Goal: Information Seeking & Learning: Learn about a topic

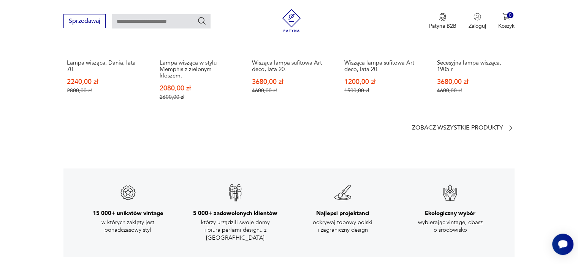
scroll to position [1103, 0]
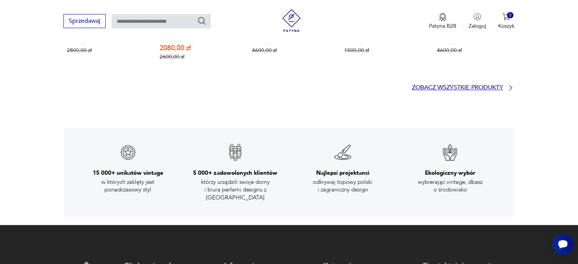
click at [470, 86] on p "Zobacz wszystkie produkty" at bounding box center [457, 87] width 91 height 5
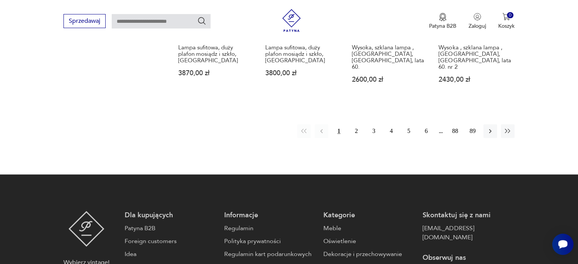
scroll to position [884, 0]
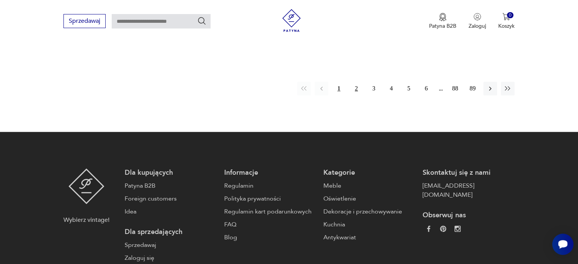
click at [357, 82] on button "2" at bounding box center [357, 89] width 14 height 14
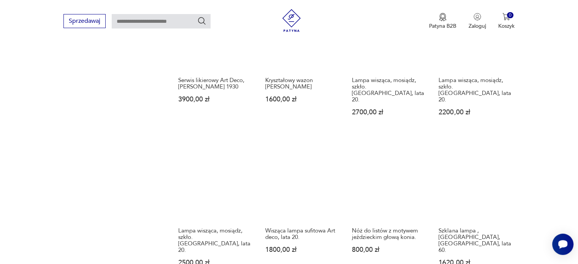
scroll to position [613, 0]
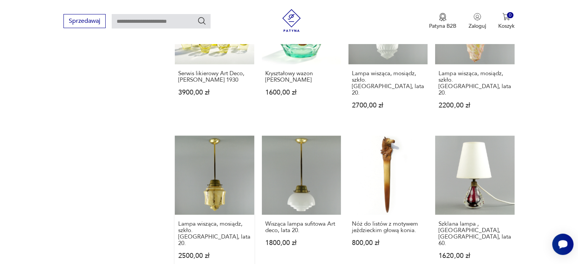
click at [213, 159] on link "Lampa wisząca, mosiądz, szkło. [GEOGRAPHIC_DATA], lata 20. 2500,00 zł" at bounding box center [214, 205] width 79 height 138
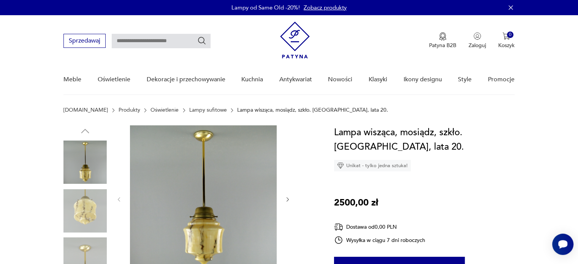
click at [197, 188] on img at bounding box center [203, 199] width 147 height 147
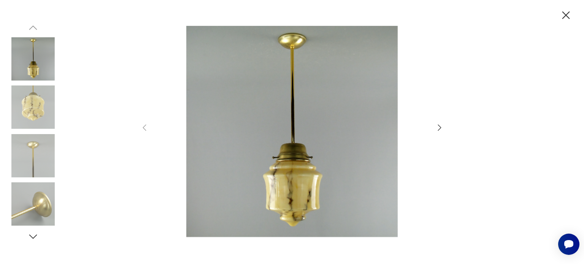
click at [442, 126] on icon "button" at bounding box center [439, 127] width 9 height 9
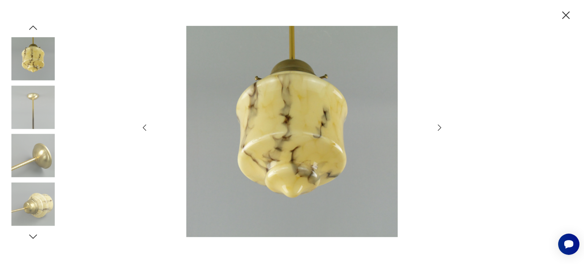
click at [443, 125] on icon "button" at bounding box center [439, 127] width 9 height 9
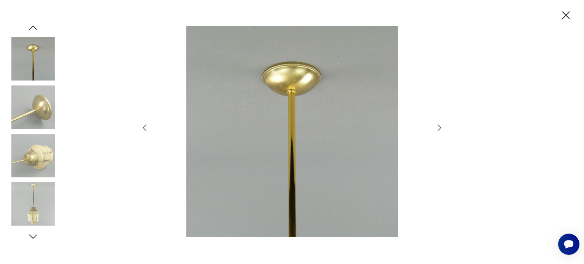
click at [443, 125] on icon "button" at bounding box center [439, 127] width 9 height 9
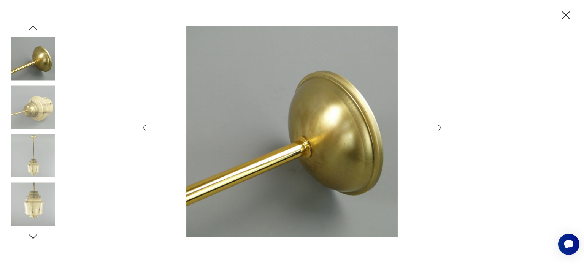
click at [443, 125] on icon "button" at bounding box center [439, 127] width 9 height 9
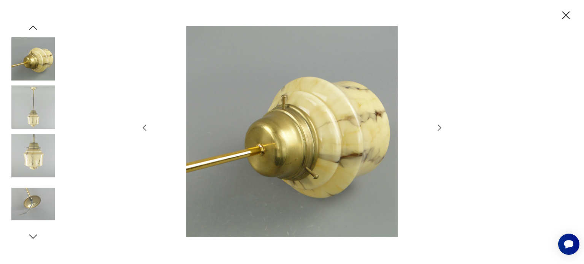
click at [443, 124] on icon "button" at bounding box center [439, 127] width 9 height 9
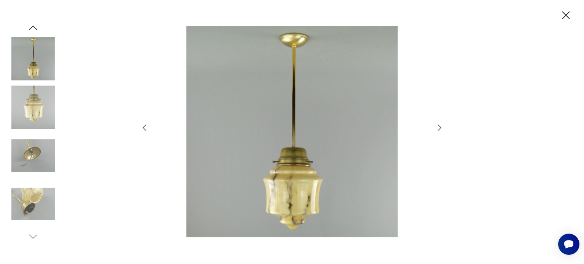
click at [443, 124] on icon "button" at bounding box center [439, 127] width 9 height 9
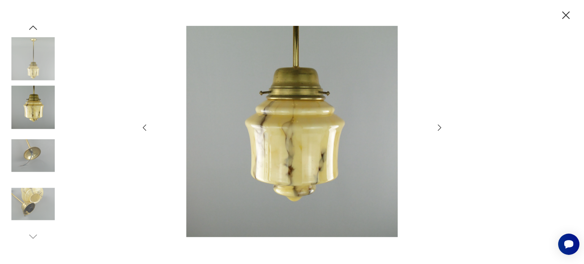
click at [443, 124] on icon "button" at bounding box center [439, 127] width 9 height 9
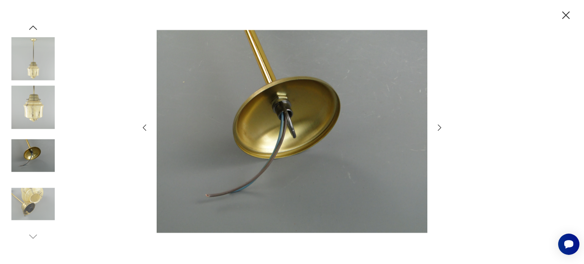
click at [566, 13] on icon "button" at bounding box center [565, 15] width 13 height 13
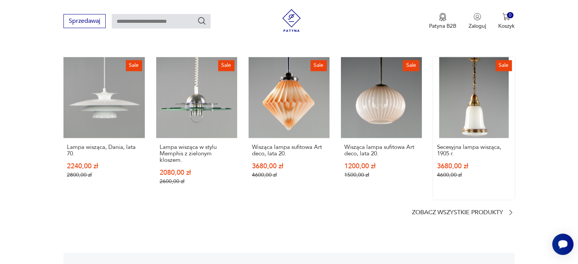
scroll to position [1141, 0]
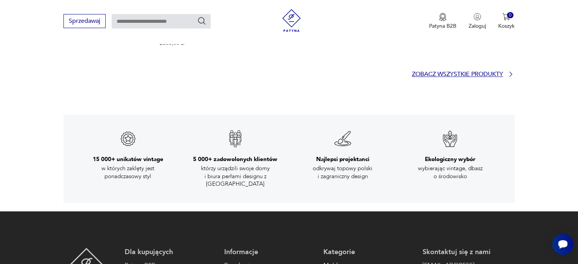
click at [448, 75] on p "Zobacz wszystkie produkty" at bounding box center [457, 74] width 91 height 5
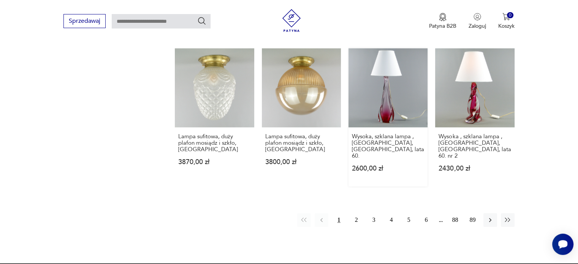
scroll to position [803, 0]
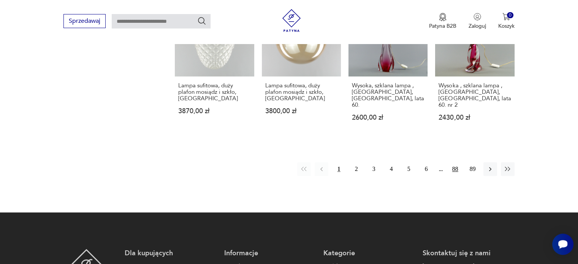
click at [455, 162] on button "88" at bounding box center [456, 169] width 14 height 14
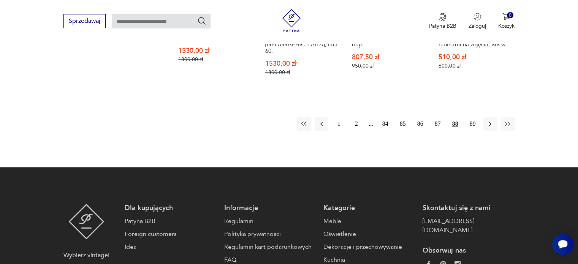
scroll to position [841, 0]
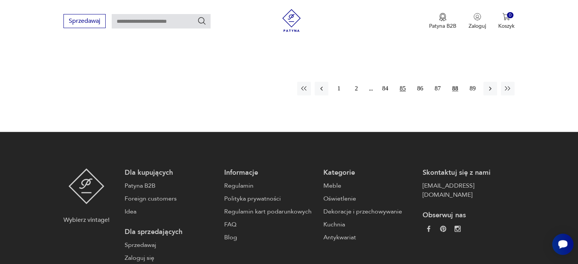
click at [404, 82] on button "85" at bounding box center [403, 89] width 14 height 14
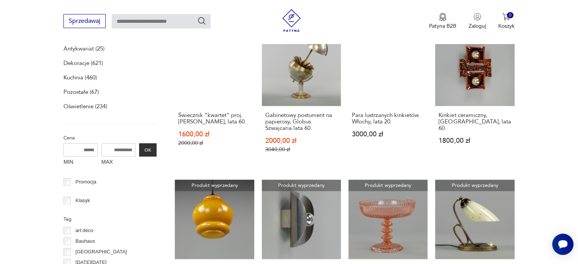
scroll to position [309, 0]
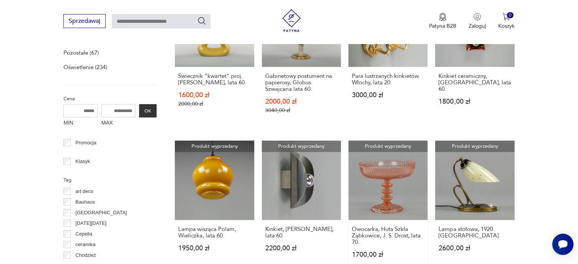
click at [392, 175] on link "Produkt wyprzedany Owocarka, Huta Szkła Ząbkowice, J. S. Drost, lata 70. 1700,0…" at bounding box center [388, 207] width 79 height 132
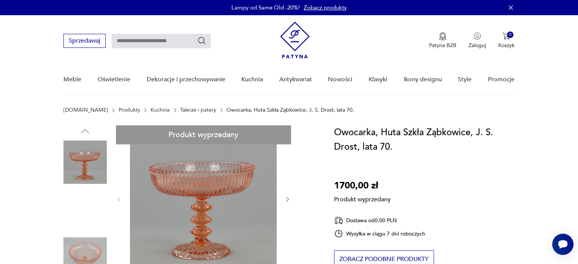
scroll to position [76, 0]
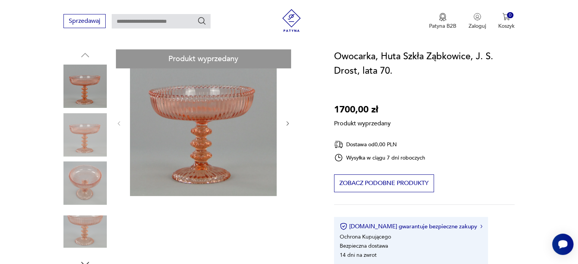
click at [81, 183] on div "Produkt wyprzedany Opis produktu Zielona owocarka, lata 70. Huta Szkła Gospodar…" at bounding box center [190, 247] width 253 height 397
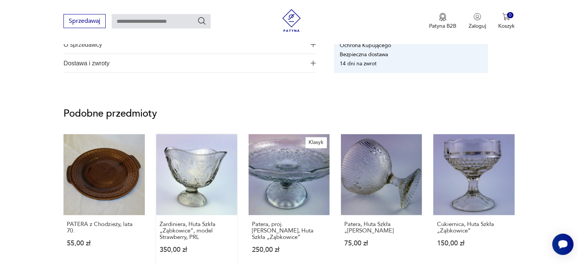
scroll to position [532, 0]
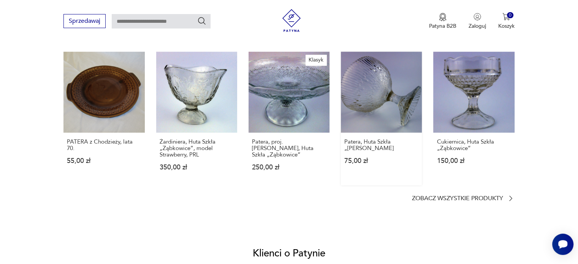
click at [359, 82] on link "Patera, Huta Szkła „[PERSON_NAME] 75,00 zł" at bounding box center [381, 119] width 81 height 134
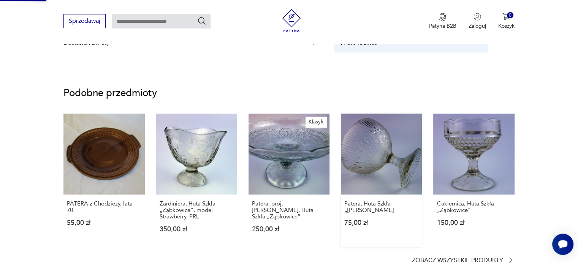
scroll to position [184, 0]
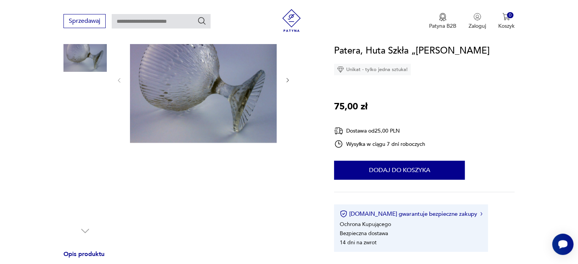
scroll to position [114, 0]
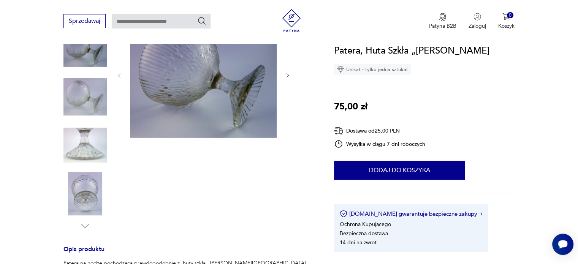
click at [186, 96] on img at bounding box center [203, 74] width 147 height 127
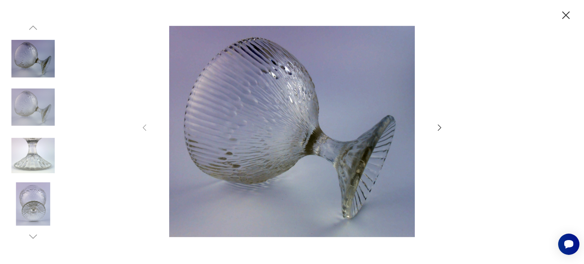
click at [441, 126] on icon "button" at bounding box center [439, 127] width 9 height 9
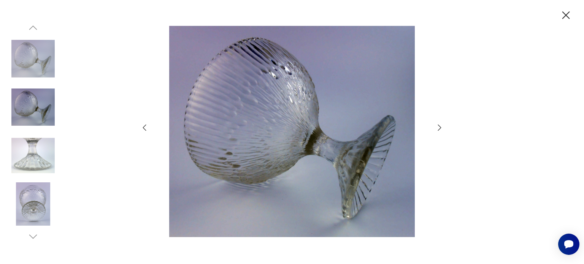
click at [441, 126] on icon "button" at bounding box center [439, 127] width 9 height 9
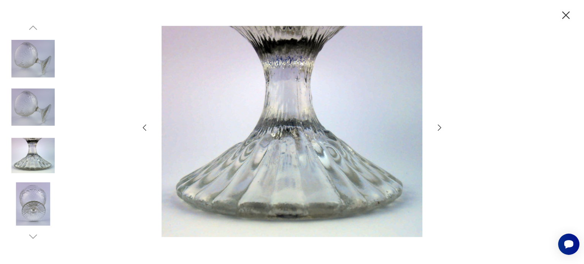
click at [441, 126] on icon "button" at bounding box center [439, 127] width 9 height 9
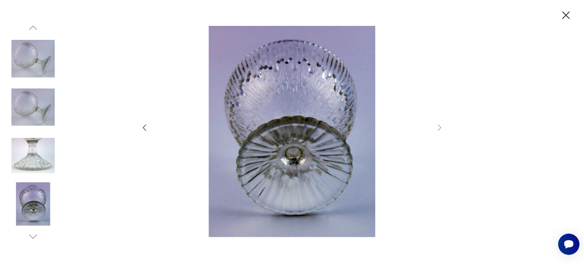
click at [48, 101] on img at bounding box center [32, 107] width 43 height 43
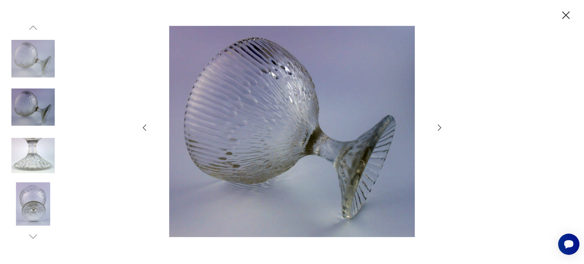
click at [568, 10] on icon "button" at bounding box center [565, 15] width 13 height 13
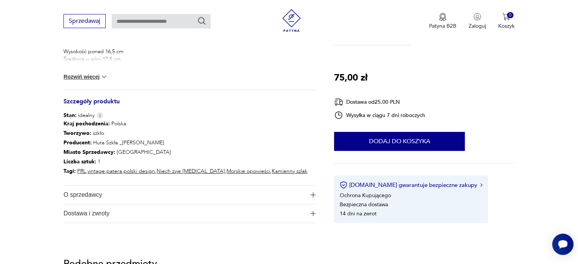
scroll to position [380, 0]
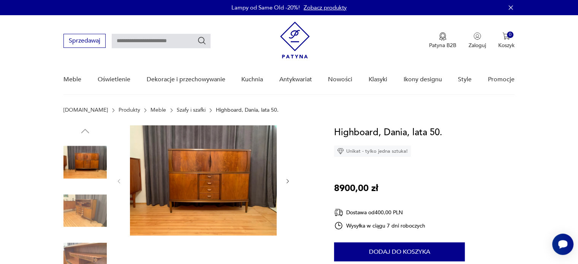
click at [88, 209] on img at bounding box center [85, 210] width 43 height 43
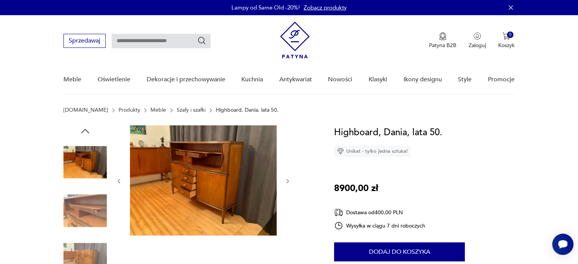
click at [194, 159] on img at bounding box center [203, 181] width 147 height 110
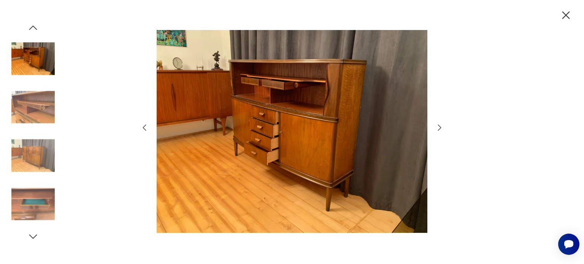
click at [297, 108] on img at bounding box center [292, 131] width 271 height 211
click at [288, 86] on img at bounding box center [292, 131] width 271 height 211
click at [440, 126] on icon "button" at bounding box center [439, 127] width 9 height 9
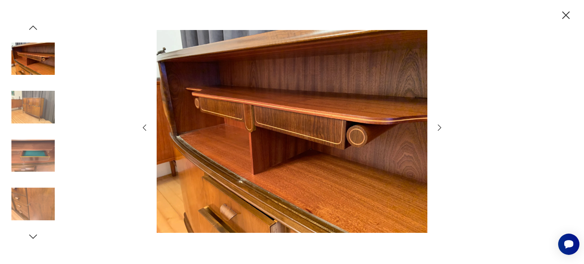
click at [440, 124] on icon "button" at bounding box center [439, 127] width 9 height 9
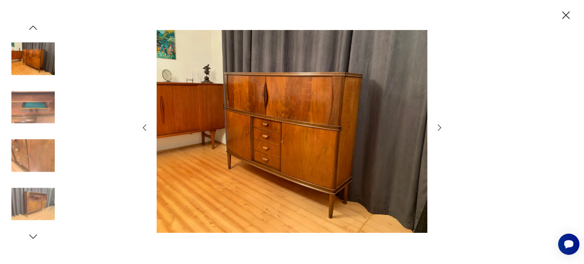
click at [440, 124] on icon "button" at bounding box center [439, 127] width 9 height 9
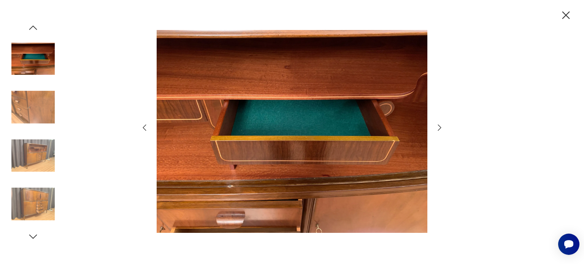
click at [440, 124] on icon "button" at bounding box center [439, 127] width 9 height 9
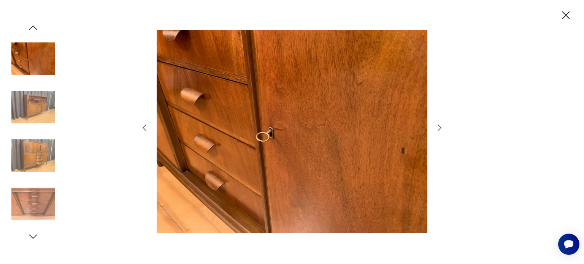
click at [441, 124] on icon "button" at bounding box center [439, 127] width 9 height 9
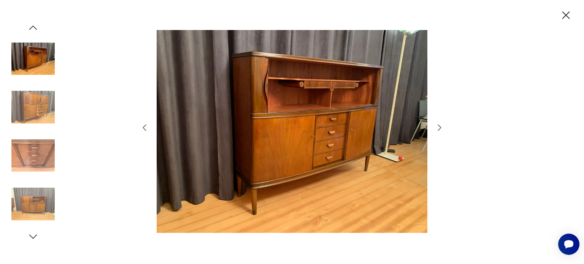
click at [442, 123] on icon "button" at bounding box center [439, 127] width 9 height 9
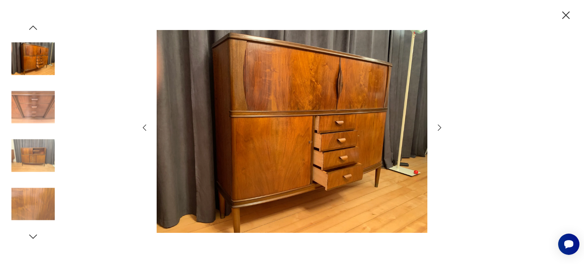
click at [442, 123] on icon "button" at bounding box center [439, 127] width 9 height 9
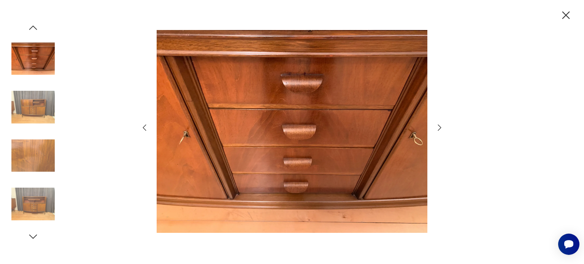
click at [441, 122] on div at bounding box center [292, 132] width 304 height 213
click at [439, 126] on icon "button" at bounding box center [439, 127] width 9 height 9
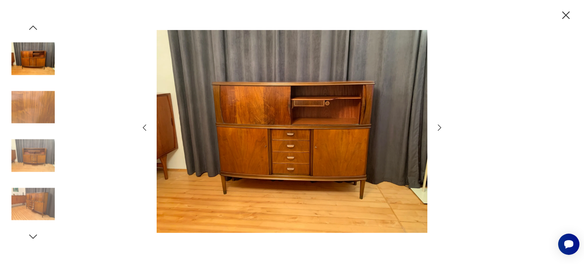
click at [438, 126] on icon "button" at bounding box center [439, 127] width 9 height 9
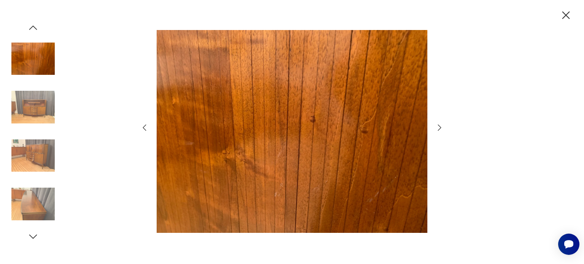
click at [438, 124] on icon "button" at bounding box center [439, 127] width 9 height 9
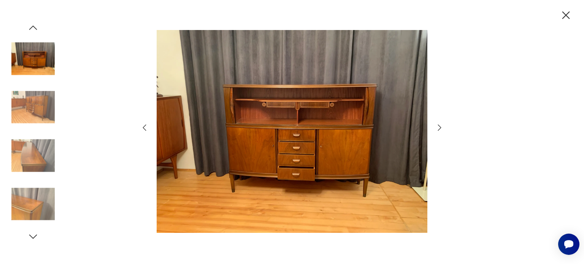
click at [31, 206] on img at bounding box center [32, 204] width 43 height 43
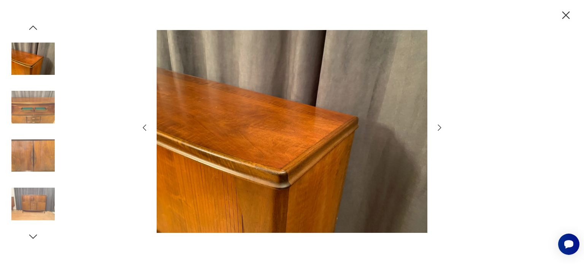
click at [440, 127] on icon "button" at bounding box center [439, 127] width 9 height 9
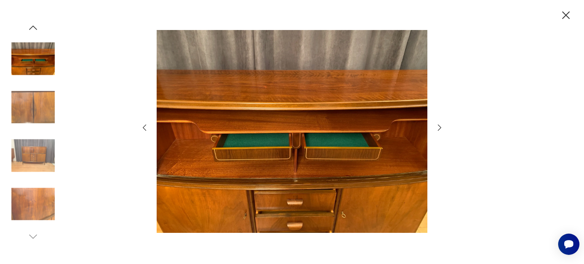
click at [437, 127] on icon "button" at bounding box center [439, 127] width 9 height 9
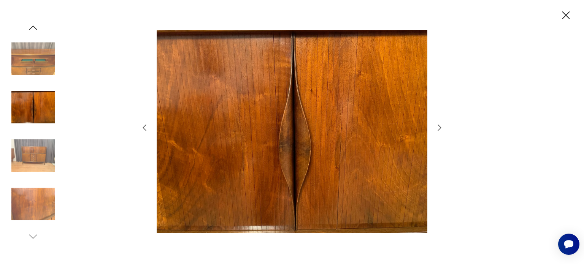
click at [437, 127] on icon "button" at bounding box center [439, 127] width 9 height 9
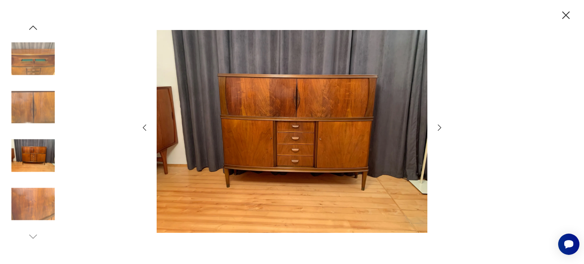
click at [437, 127] on icon "button" at bounding box center [439, 127] width 9 height 9
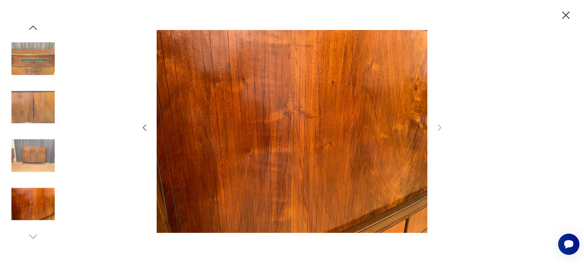
click at [566, 12] on icon "button" at bounding box center [565, 15] width 13 height 13
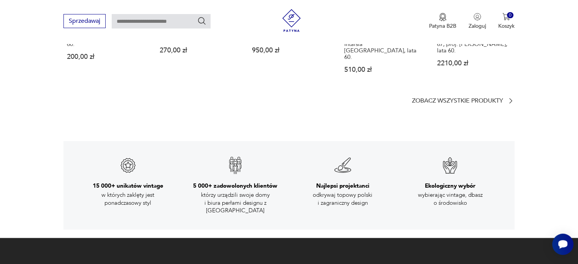
scroll to position [1179, 0]
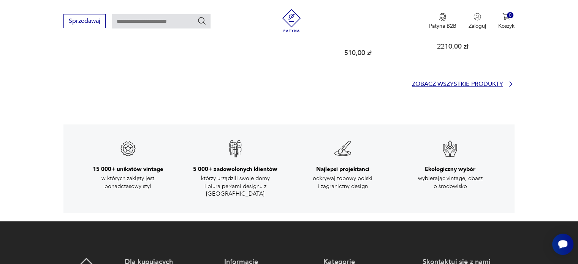
click at [481, 82] on p "Zobacz wszystkie produkty" at bounding box center [457, 84] width 91 height 5
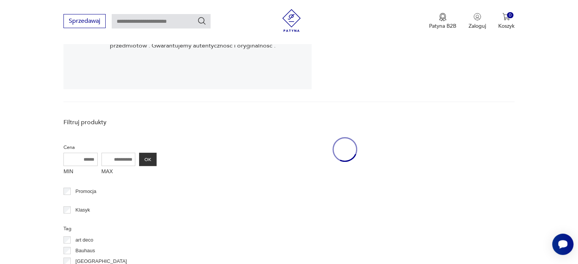
scroll to position [157, 0]
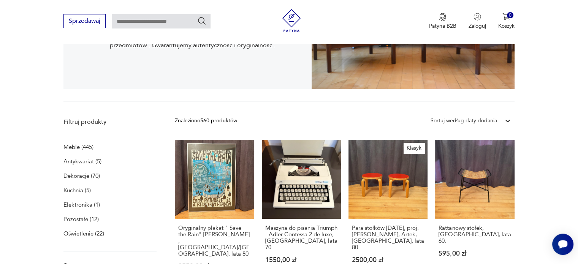
click at [78, 205] on p "Elektronika (1)" at bounding box center [82, 205] width 37 height 11
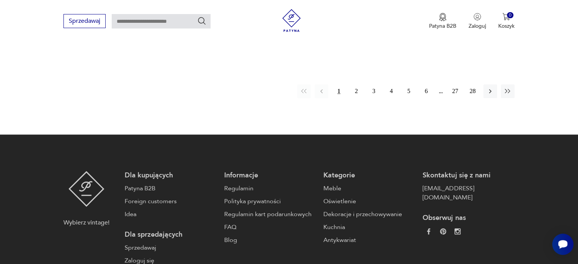
scroll to position [852, 0]
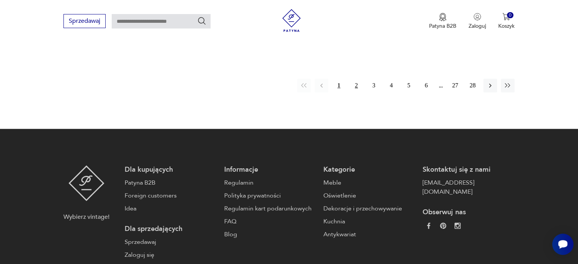
click at [357, 79] on button "2" at bounding box center [357, 86] width 14 height 14
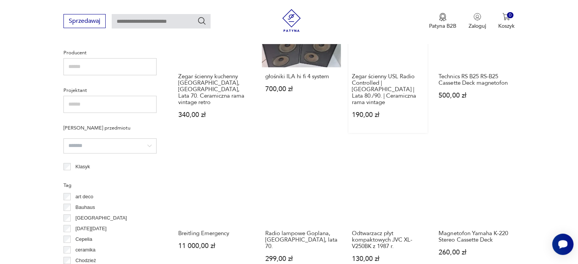
scroll to position [483, 0]
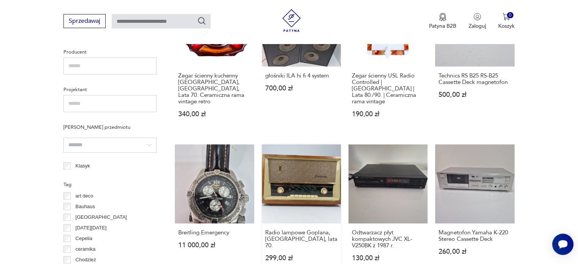
click at [308, 163] on link "Radio lampowe Goplana, Polska, lata 70. 299,00 zł" at bounding box center [301, 211] width 79 height 132
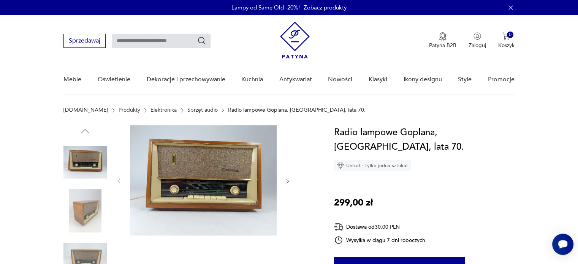
click at [230, 177] on img at bounding box center [203, 181] width 147 height 110
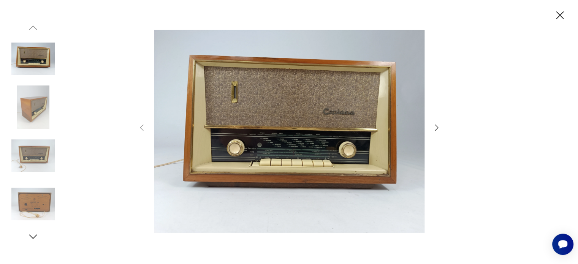
click at [282, 116] on img at bounding box center [289, 131] width 271 height 211
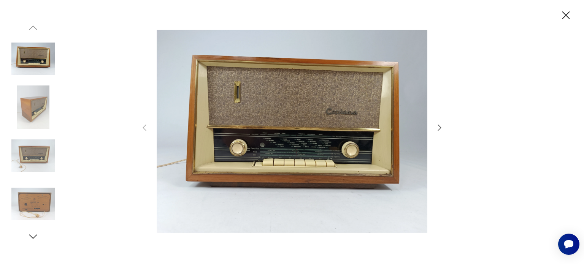
click at [283, 115] on img at bounding box center [292, 131] width 271 height 211
click at [442, 124] on icon "button" at bounding box center [439, 127] width 9 height 9
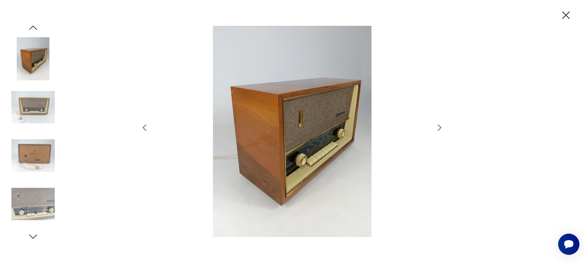
click at [442, 124] on icon "button" at bounding box center [439, 127] width 9 height 9
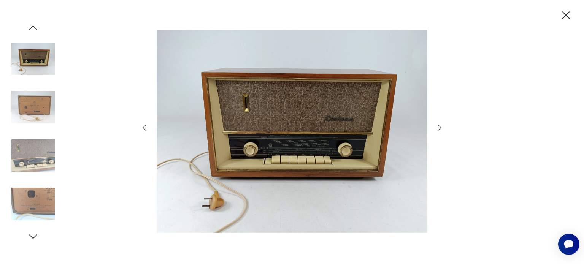
click at [442, 124] on icon "button" at bounding box center [439, 127] width 9 height 9
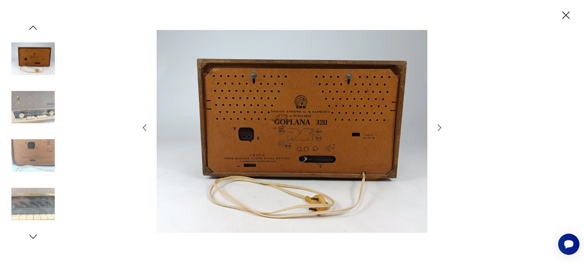
click at [442, 124] on icon "button" at bounding box center [439, 127] width 9 height 9
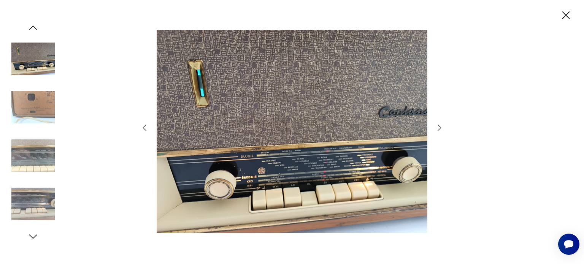
click at [442, 124] on icon "button" at bounding box center [439, 127] width 9 height 9
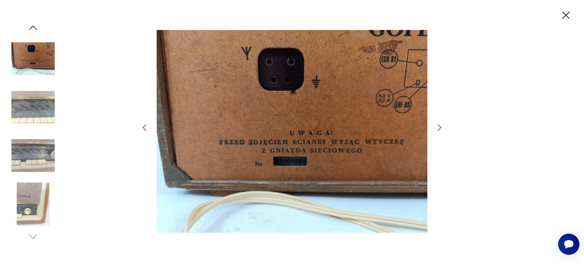
click at [442, 124] on icon "button" at bounding box center [439, 127] width 9 height 9
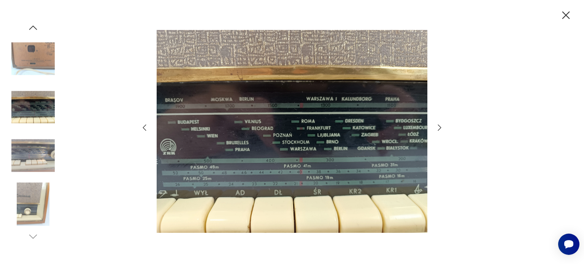
click at [442, 124] on icon "button" at bounding box center [439, 127] width 9 height 9
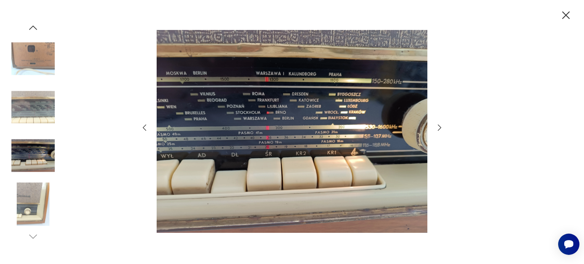
click at [442, 124] on icon "button" at bounding box center [439, 127] width 9 height 9
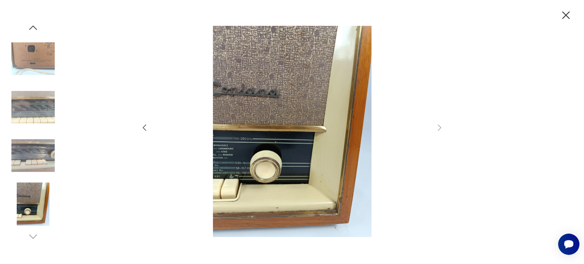
click at [566, 13] on icon "button" at bounding box center [565, 15] width 13 height 13
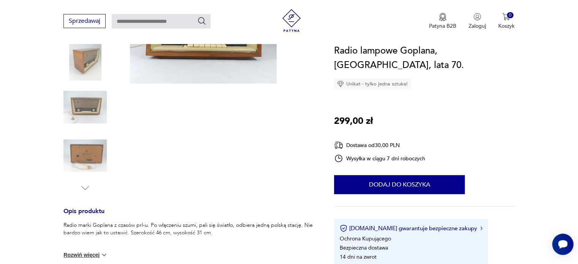
scroll to position [244, 0]
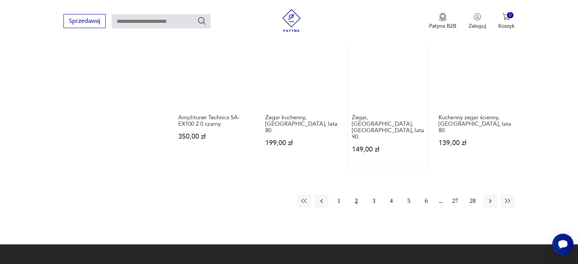
scroll to position [666, 0]
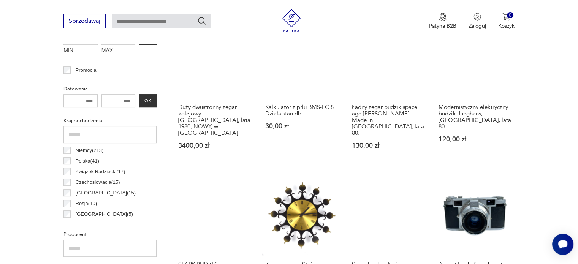
scroll to position [255, 0]
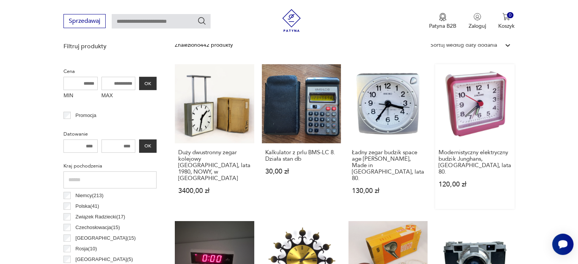
click at [481, 110] on link "Modernistyczny elektryczny budzik Junghans, Niemcy, lata 80. 120,00 zł" at bounding box center [474, 136] width 79 height 145
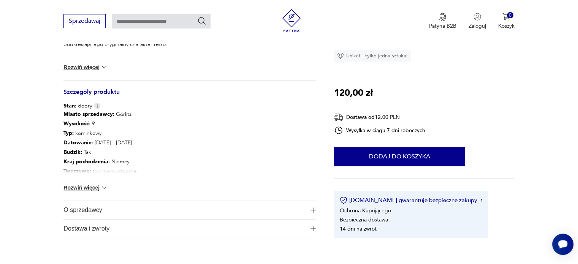
scroll to position [304, 0]
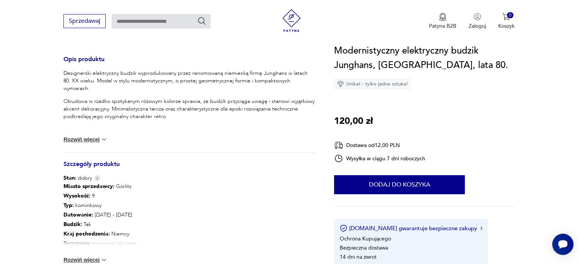
click at [69, 126] on p "Wymiary:" at bounding box center [190, 130] width 253 height 8
click at [79, 139] on button "Rozwiń więcej" at bounding box center [86, 140] width 44 height 8
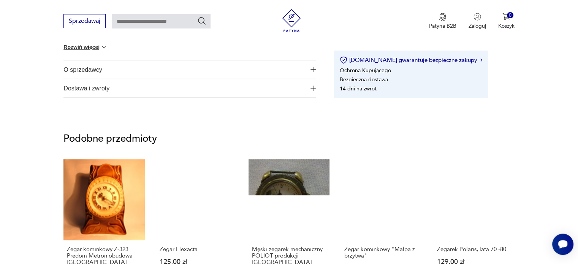
scroll to position [647, 0]
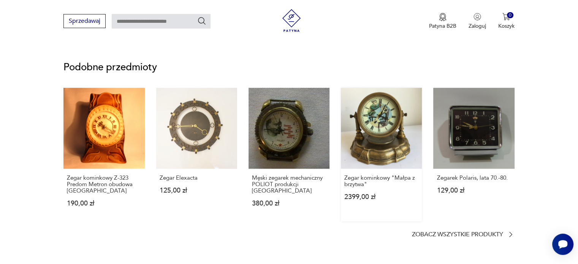
click at [384, 122] on link "Zegar kominkowy "Małpa z brzytwa" 2399,00 zł" at bounding box center [381, 155] width 81 height 134
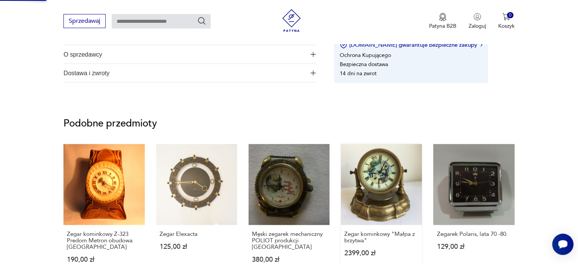
scroll to position [269, 0]
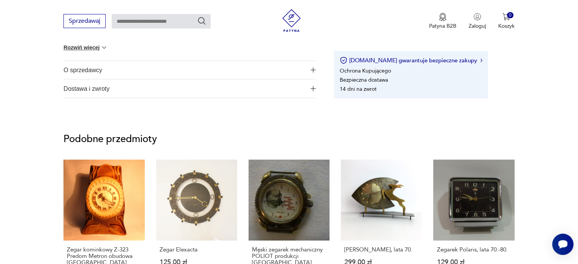
scroll to position [532, 0]
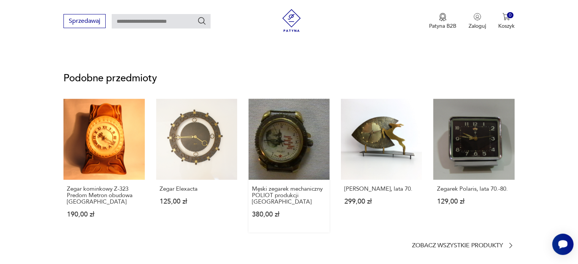
click at [277, 140] on link "Męski zegarek mechaniczny POLIOT produkcji Ukraina 380,00 zł" at bounding box center [289, 166] width 81 height 134
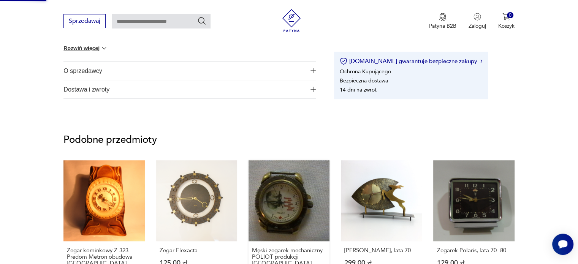
scroll to position [184, 0]
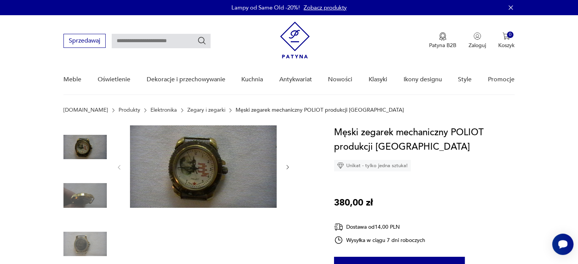
click at [197, 162] on img at bounding box center [203, 167] width 147 height 83
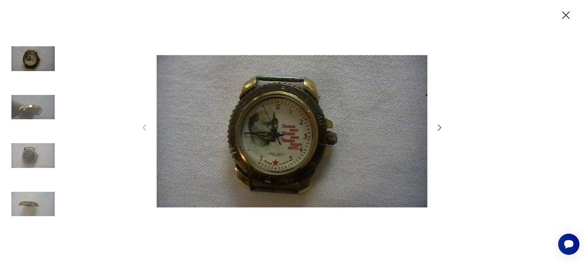
click at [285, 144] on img at bounding box center [292, 131] width 271 height 211
click at [30, 153] on img at bounding box center [32, 155] width 43 height 43
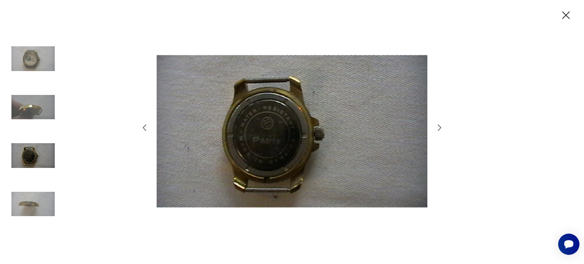
click at [569, 13] on icon "button" at bounding box center [565, 15] width 13 height 13
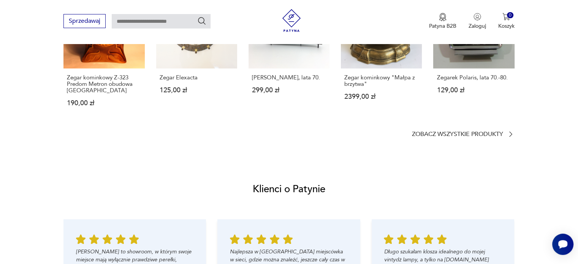
scroll to position [761, 0]
